Goal: Use online tool/utility: Utilize a website feature to perform a specific function

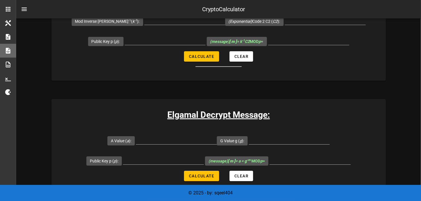
scroll to position [1267, 0]
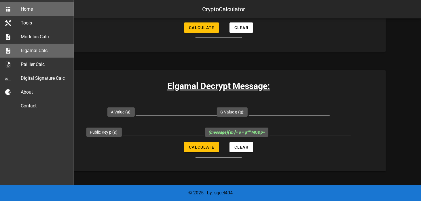
click at [32, 9] on div "Home" at bounding box center [45, 8] width 48 height 5
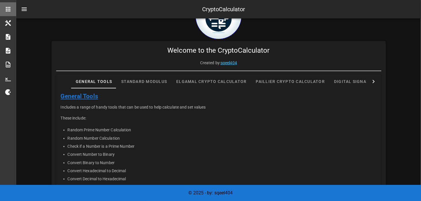
scroll to position [58, 0]
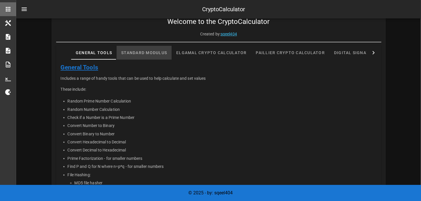
click at [154, 54] on div "Standard Modulus" at bounding box center [144, 53] width 55 height 14
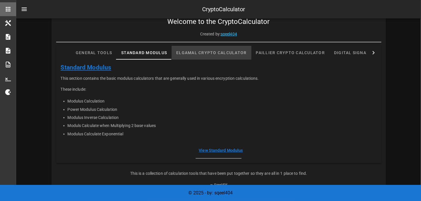
click at [195, 49] on div "Elgamal Crypto Calculator" at bounding box center [212, 53] width 80 height 14
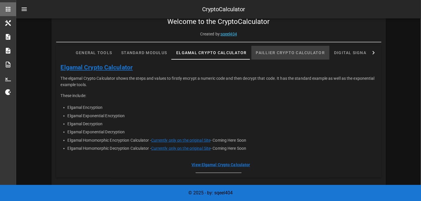
click at [292, 53] on div "Paillier Crypto Calculator" at bounding box center [290, 53] width 78 height 14
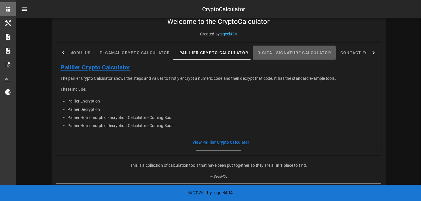
click at [336, 54] on div "Digital Signature Calculator" at bounding box center [294, 53] width 83 height 14
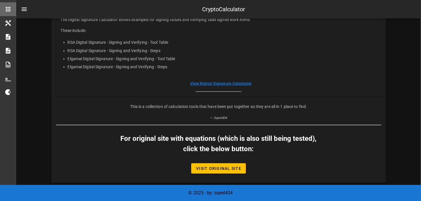
scroll to position [1, 0]
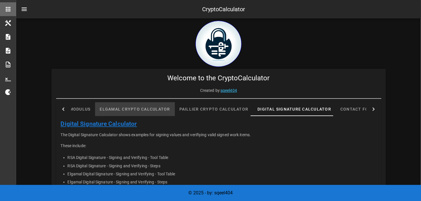
click at [136, 109] on div "Elgamal Crypto Calculator" at bounding box center [135, 109] width 80 height 14
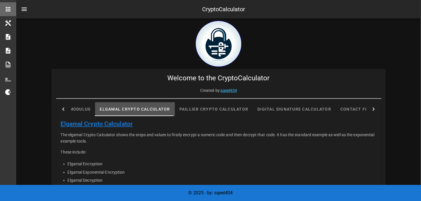
scroll to position [88, 0]
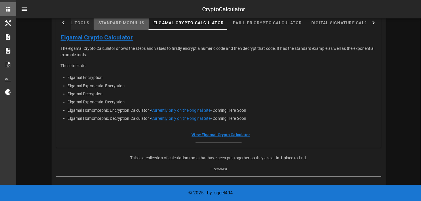
drag, startPoint x: 76, startPoint y: 26, endPoint x: 79, endPoint y: 24, distance: 3.5
click at [94, 26] on div "Standard Modulus" at bounding box center [121, 23] width 55 height 14
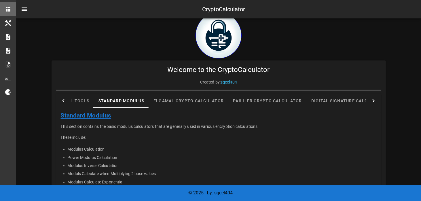
scroll to position [0, 0]
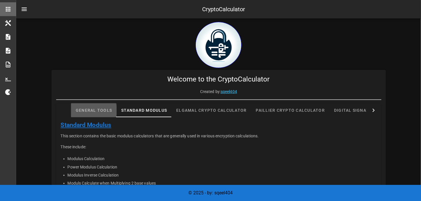
click at [81, 108] on div "General Tools" at bounding box center [94, 110] width 46 height 14
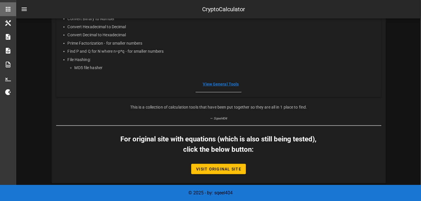
scroll to position [174, 0]
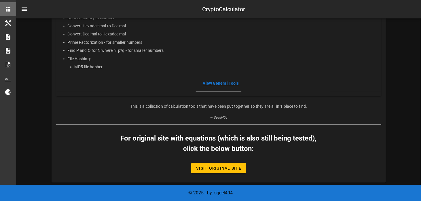
click at [232, 84] on link "View General Tools" at bounding box center [221, 83] width 36 height 5
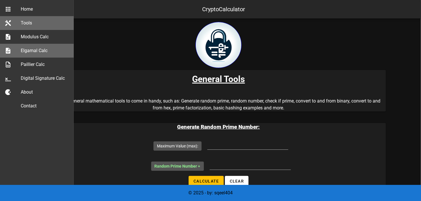
click at [42, 52] on div "Elgamal Calc" at bounding box center [45, 50] width 48 height 5
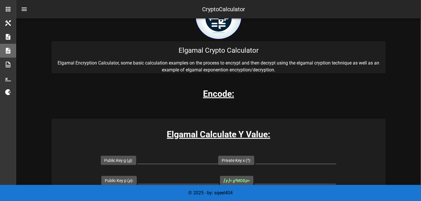
scroll to position [58, 0]
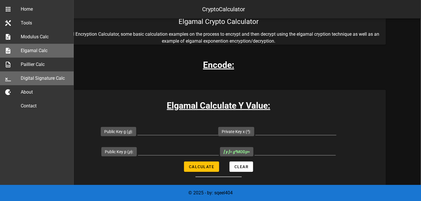
click at [39, 79] on div "Digital Signature Calc" at bounding box center [45, 77] width 48 height 5
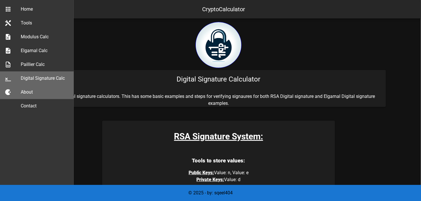
click at [34, 91] on div "About" at bounding box center [45, 91] width 48 height 5
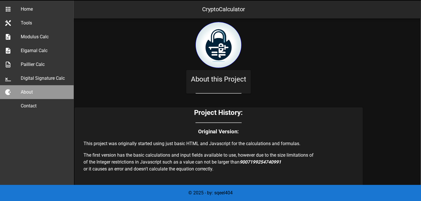
click at [28, 95] on div "About" at bounding box center [45, 92] width 48 height 12
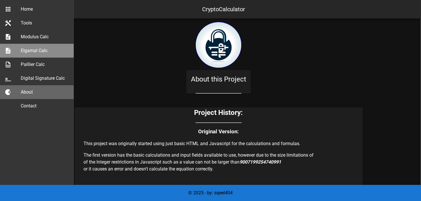
click at [31, 48] on div "Elgamal Calc" at bounding box center [45, 50] width 48 height 5
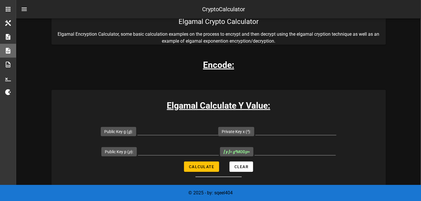
scroll to position [86, 0]
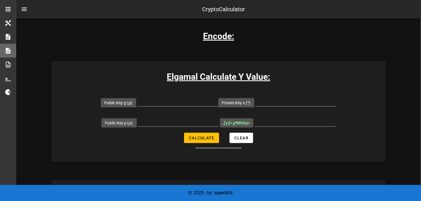
click at [221, 38] on h3 "Encode:" at bounding box center [218, 36] width 31 height 13
click at [194, 77] on h3 "Elgamal Calculate Y Value:" at bounding box center [219, 76] width 334 height 13
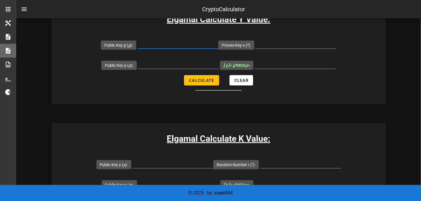
click at [154, 47] on input "Public Key g ( g ):" at bounding box center [177, 43] width 81 height 9
click at [177, 45] on input "key" at bounding box center [177, 43] width 81 height 9
click at [174, 43] on input "key" at bounding box center [177, 43] width 81 height 9
click at [244, 45] on form "Public Key g ( g ): Pubkey Private Key x ( x ): Public Key p ( p ): [ y ] = g x…" at bounding box center [219, 63] width 334 height 56
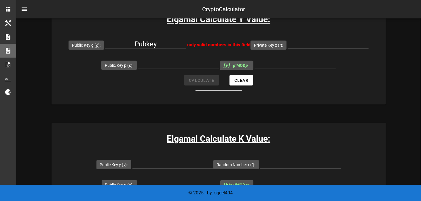
drag, startPoint x: 145, startPoint y: 33, endPoint x: 151, endPoint y: 39, distance: 8.6
click at [146, 33] on div "Elgamal Calculate Y Value: Public Key g ( g ): Pubkey only valid numbers in thi…" at bounding box center [219, 53] width 334 height 101
drag, startPoint x: 136, startPoint y: 44, endPoint x: 167, endPoint y: 44, distance: 31.4
click at [167, 44] on input "Pubkey" at bounding box center [145, 43] width 81 height 9
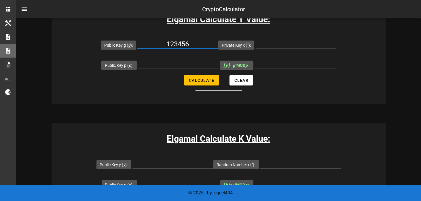
type input "123456"
click at [275, 45] on input "Private Key x ( x ):" at bounding box center [296, 43] width 81 height 9
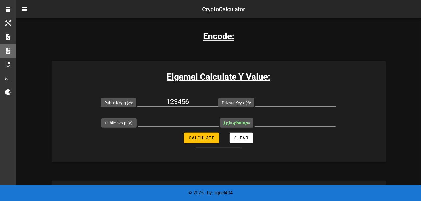
click at [217, 37] on h3 "Encode:" at bounding box center [218, 36] width 31 height 13
click at [268, 105] on input "Private Key x ( x ):" at bounding box center [296, 101] width 81 height 9
type input "654321"
click at [164, 121] on input "Public Key p ( p ):" at bounding box center [178, 121] width 81 height 9
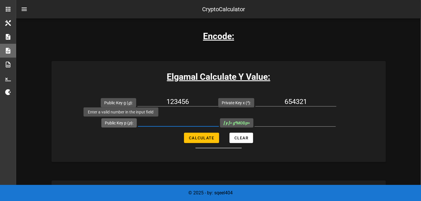
click at [123, 121] on label "Public Key p ( p ):" at bounding box center [119, 123] width 29 height 6
click at [138, 121] on input "Public Key p ( p ):" at bounding box center [178, 121] width 81 height 9
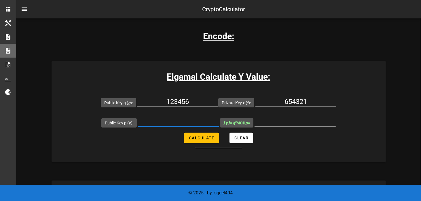
click at [189, 124] on input "Public Key p ( p ):" at bounding box center [178, 121] width 81 height 9
click at [196, 118] on input "Public Key p ( p ):" at bounding box center [178, 121] width 81 height 9
click at [180, 122] on input "789011" at bounding box center [178, 121] width 81 height 9
click at [211, 117] on input "7891011" at bounding box center [178, 121] width 81 height 9
type input "7891011"
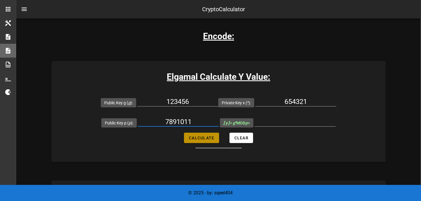
click at [208, 142] on button "Calculate" at bounding box center [201, 138] width 35 height 10
type input "1101438"
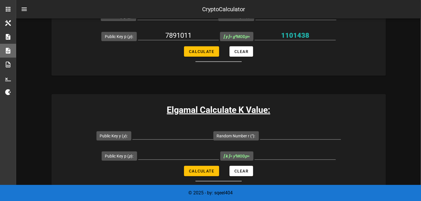
scroll to position [202, 0]
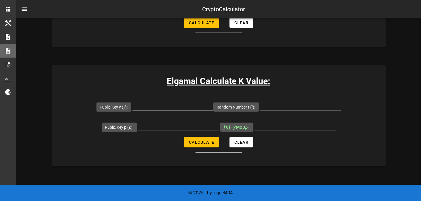
click at [151, 110] on div at bounding box center [173, 105] width 81 height 9
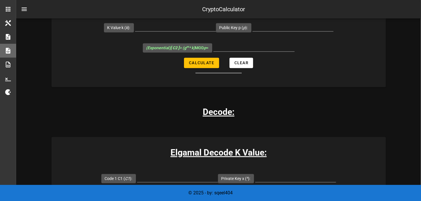
scroll to position [720, 0]
